Goal: Complete application form: Complete application form

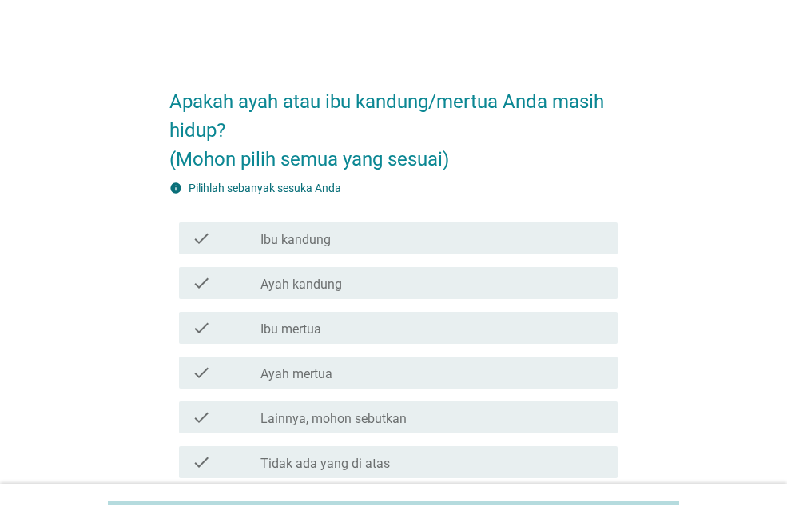
scroll to position [80, 0]
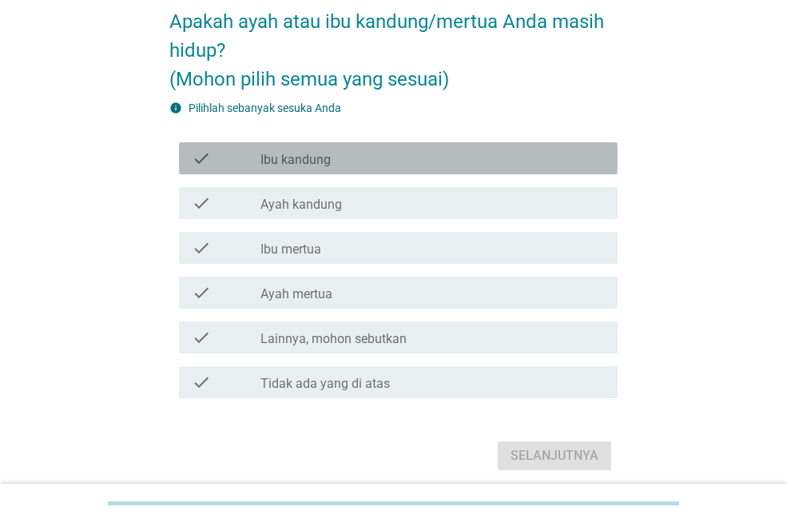
click at [352, 149] on div "check_box_outline_blank Ibu kandung" at bounding box center [432, 158] width 344 height 19
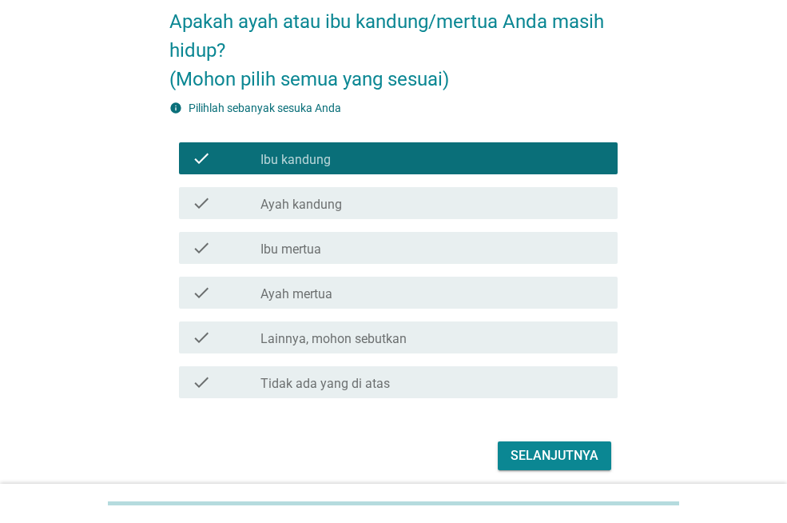
click at [352, 211] on div "check_box_outline_blank Ayah kandung" at bounding box center [432, 202] width 344 height 19
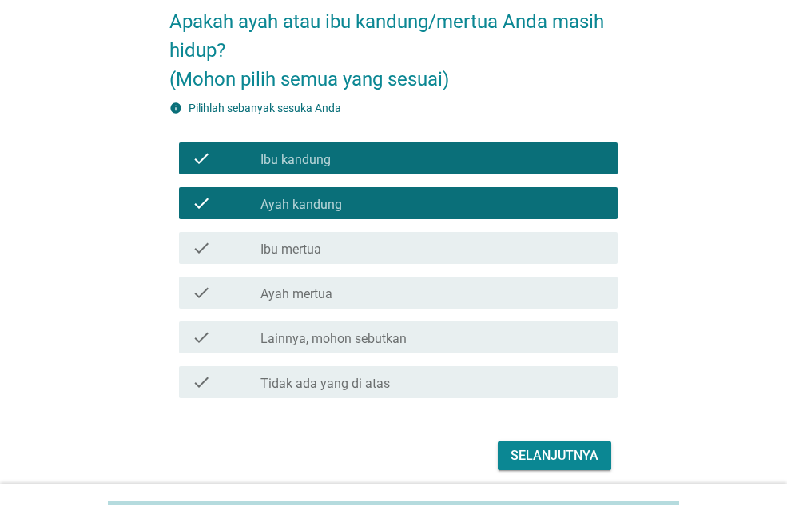
click at [435, 328] on div "check_box_outline_blank Lainnya, mohon sebutkan" at bounding box center [432, 337] width 344 height 19
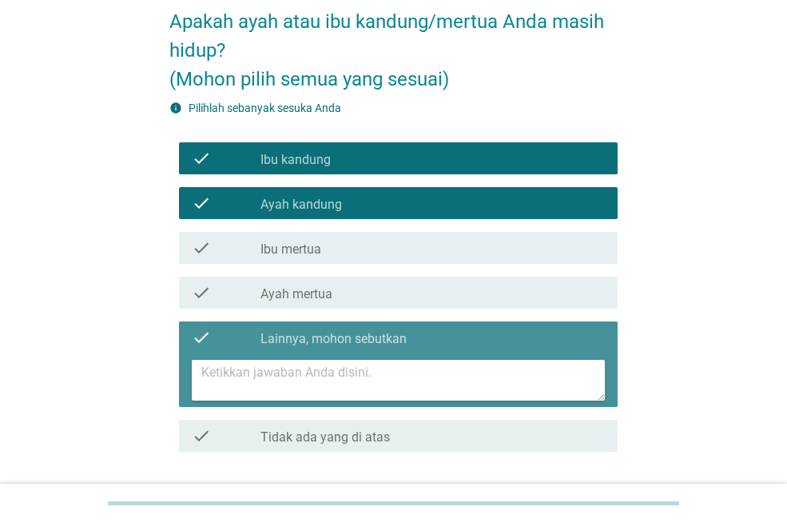
click at [206, 339] on icon "check" at bounding box center [201, 337] width 19 height 19
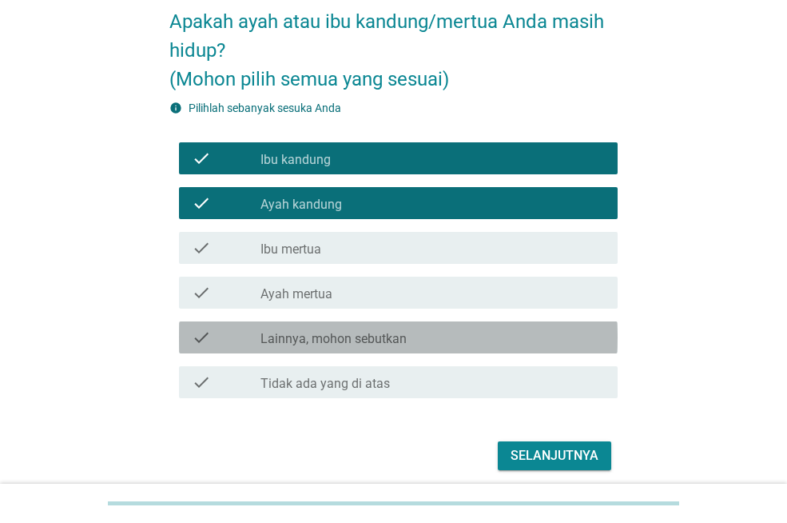
click at [434, 334] on div "check_box_outline_blank Lainnya, mohon sebutkan" at bounding box center [432, 337] width 344 height 19
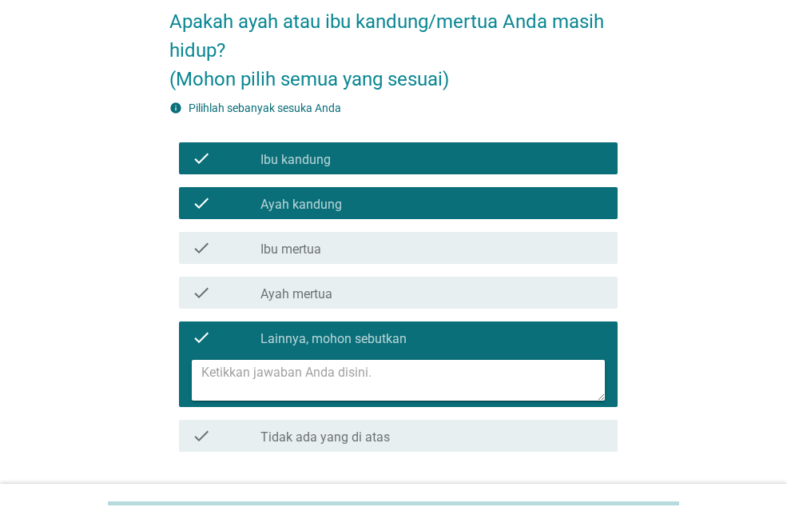
click at [405, 374] on textarea at bounding box center [402, 380] width 403 height 41
type textarea "kakak"
click at [713, 359] on div "Apakah ayah atau ibu kandung/mertua Anda masih hidup? (Mohon pilih semua yang s…" at bounding box center [393, 259] width 710 height 562
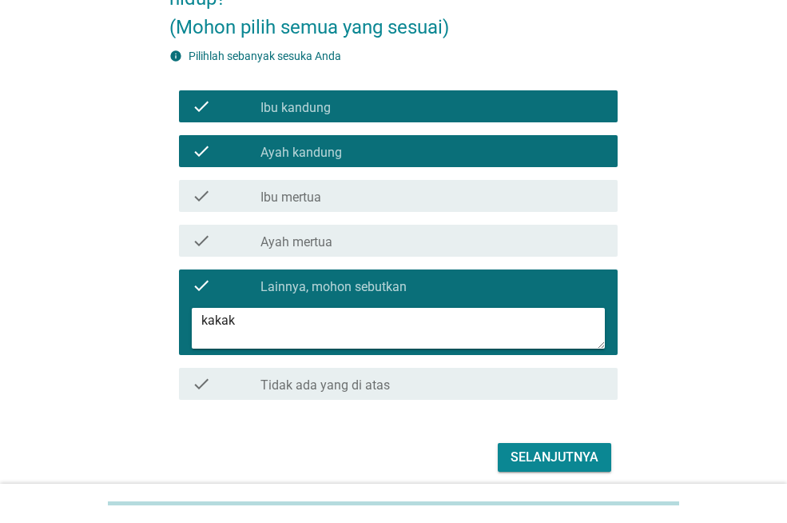
scroll to position [160, 0]
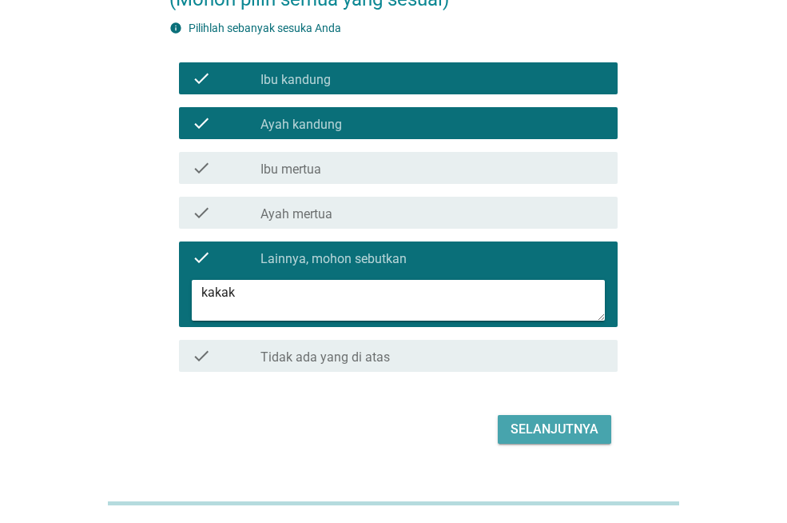
click at [528, 427] on div "Selanjutnya" at bounding box center [555, 428] width 88 height 19
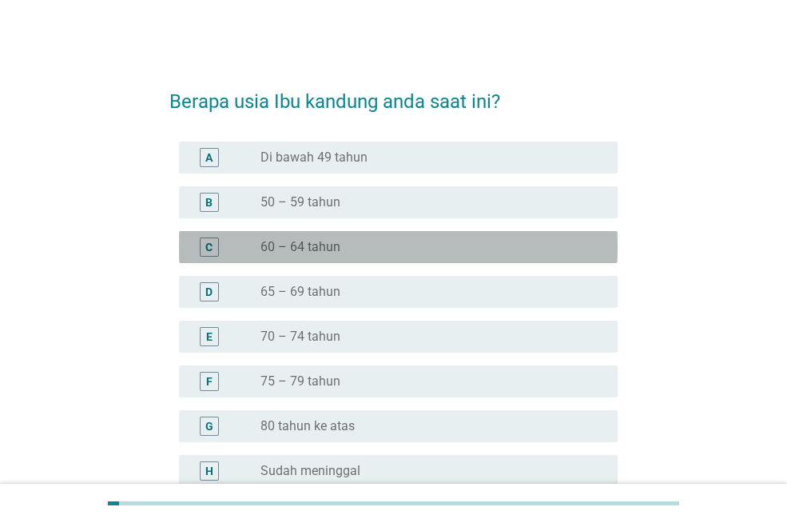
click at [313, 248] on label "60 – 64 tahun" at bounding box center [300, 247] width 80 height 16
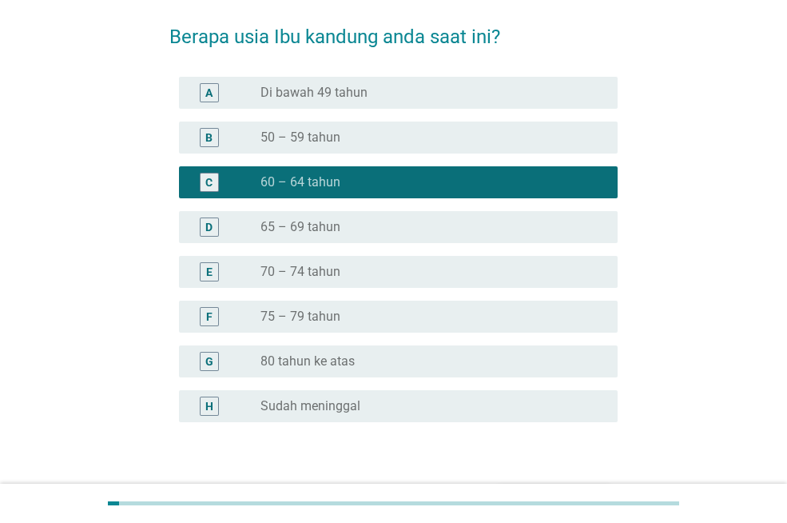
scroll to position [89, 0]
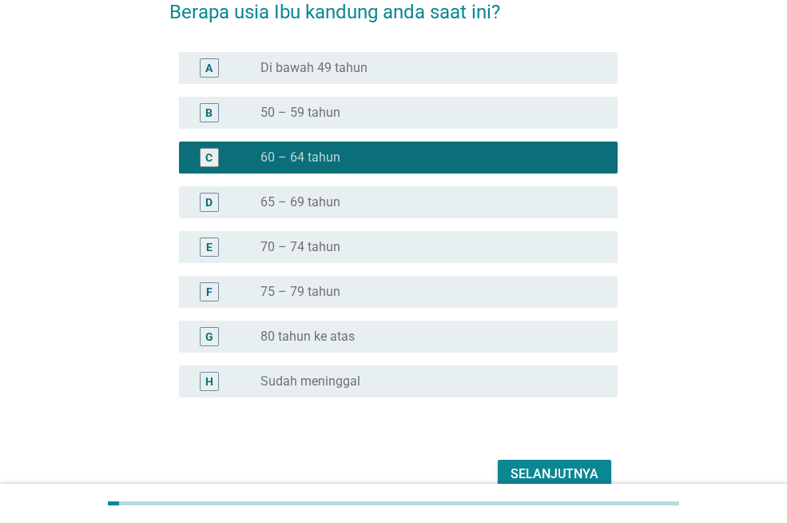
click at [559, 471] on div "Selanjutnya" at bounding box center [555, 473] width 88 height 19
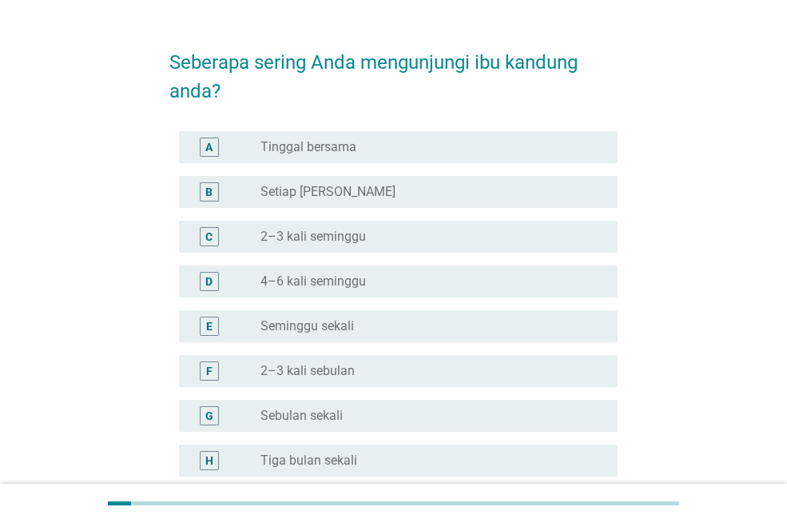
scroll to position [0, 0]
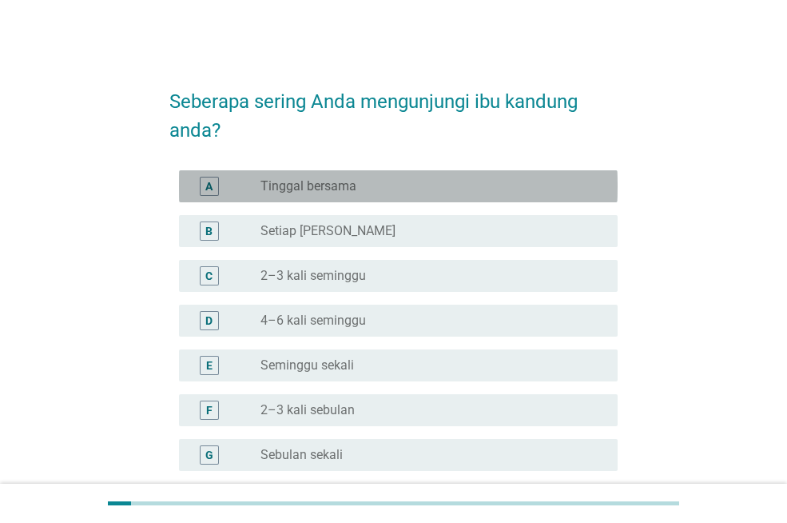
click at [388, 178] on div "radio_button_unchecked Tinggal bersama" at bounding box center [426, 186] width 332 height 16
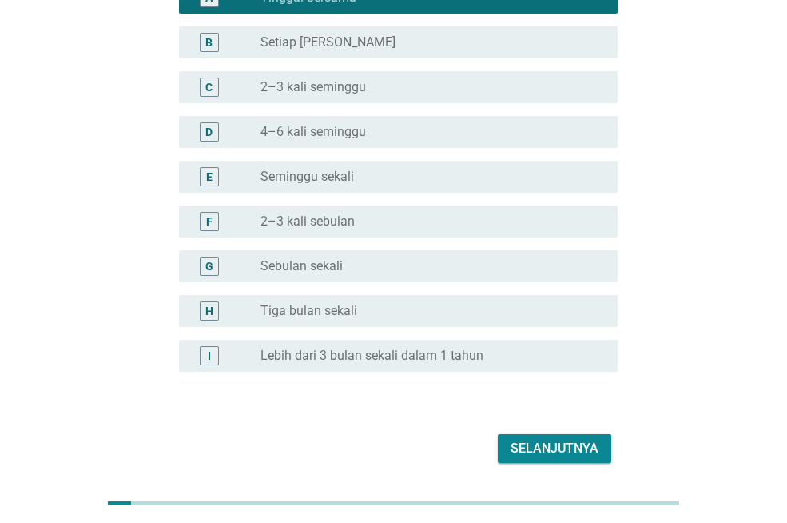
scroll to position [163, 0]
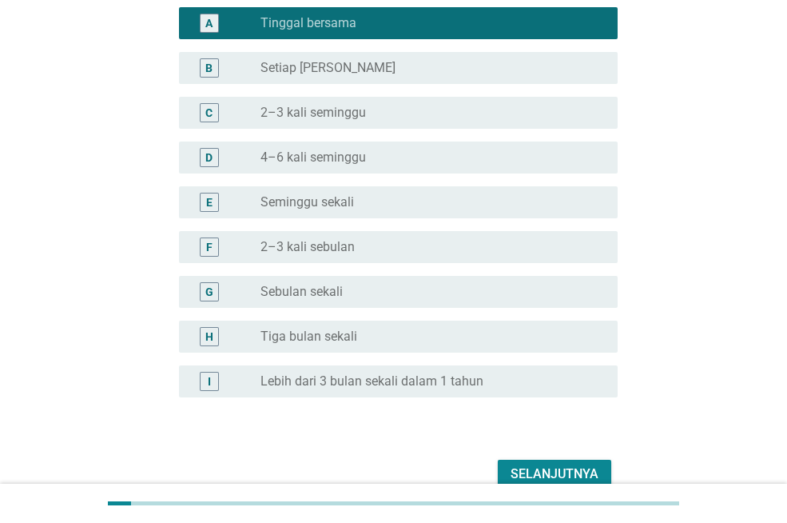
click at [571, 473] on div "Selanjutnya" at bounding box center [555, 473] width 88 height 19
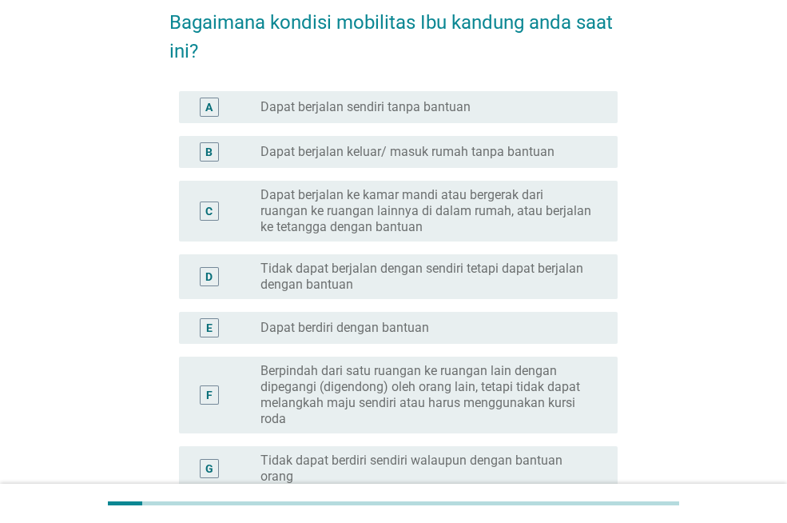
scroll to position [80, 0]
click at [472, 98] on div "radio_button_unchecked Dapat berjalan sendiri tanpa bantuan" at bounding box center [426, 106] width 332 height 16
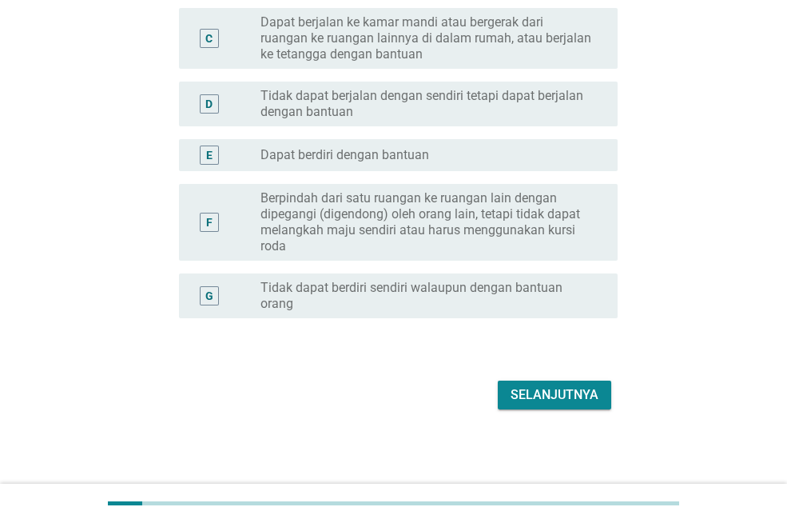
scroll to position [252, 0]
click at [565, 398] on div "Selanjutnya" at bounding box center [555, 393] width 88 height 19
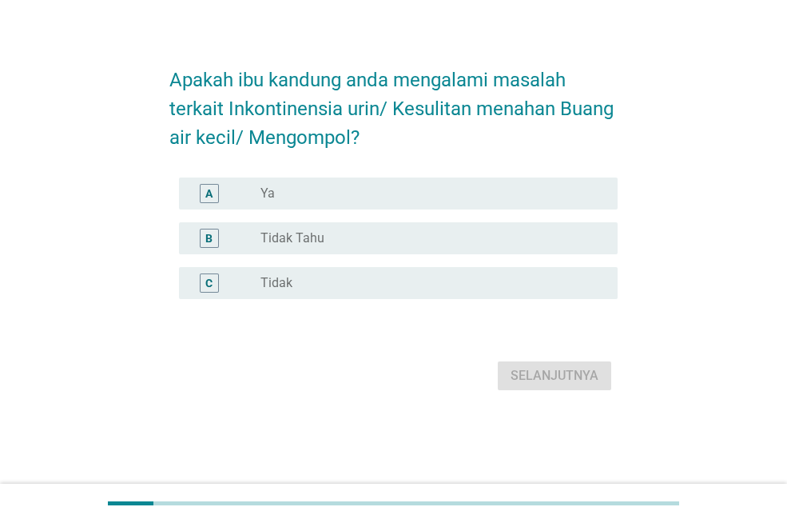
scroll to position [0, 0]
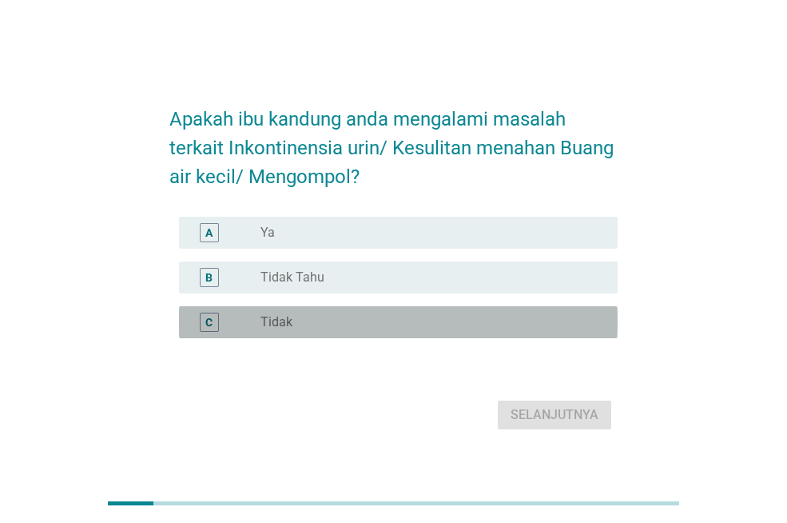
click at [356, 321] on div "radio_button_unchecked Tidak" at bounding box center [426, 322] width 332 height 16
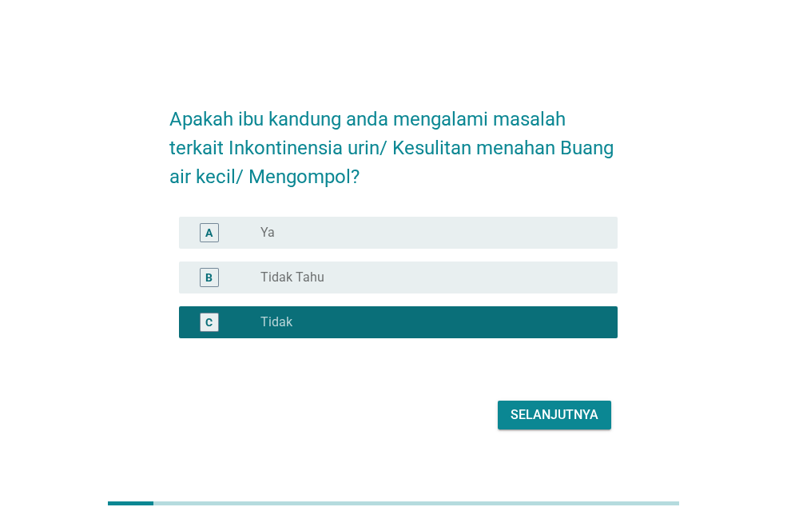
click at [582, 420] on div "Selanjutnya" at bounding box center [555, 414] width 88 height 19
